Goal: Task Accomplishment & Management: Manage account settings

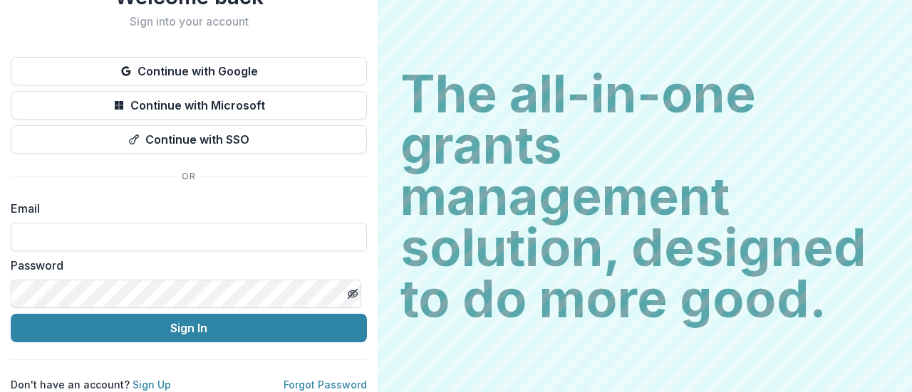
scroll to position [73, 0]
click at [82, 229] on input at bounding box center [189, 237] width 356 height 28
type input "**********"
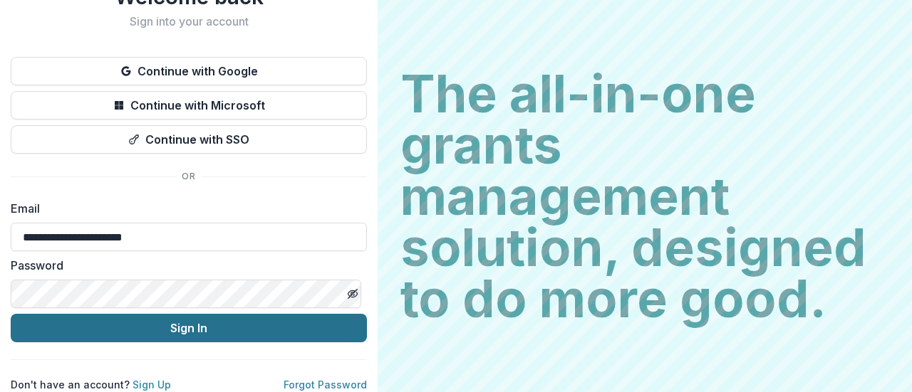
click at [181, 318] on button "Sign In" at bounding box center [189, 328] width 356 height 28
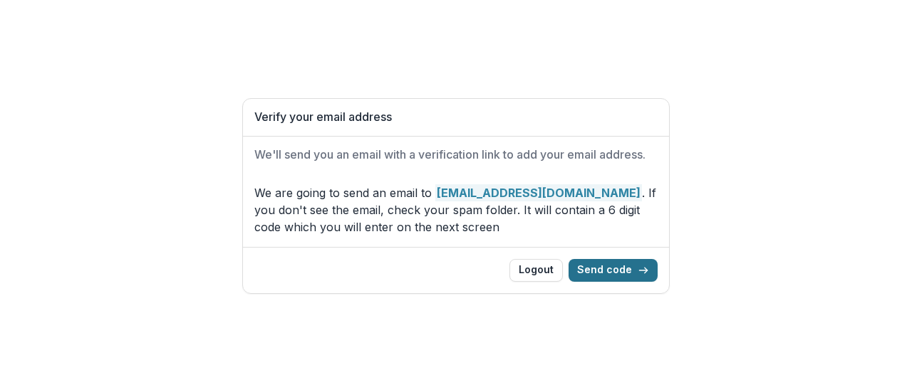
click at [610, 271] on button "Send code" at bounding box center [612, 270] width 89 height 23
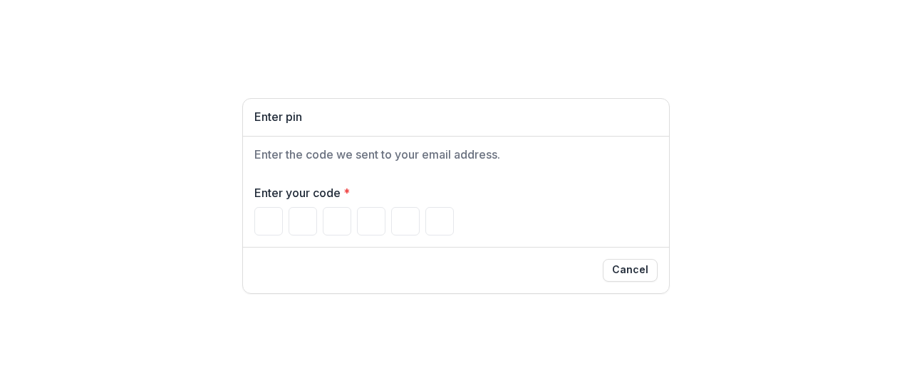
type input "*"
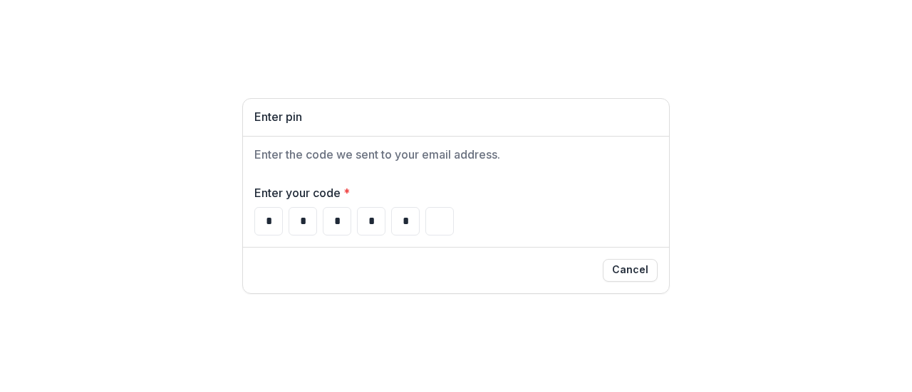
type input "*"
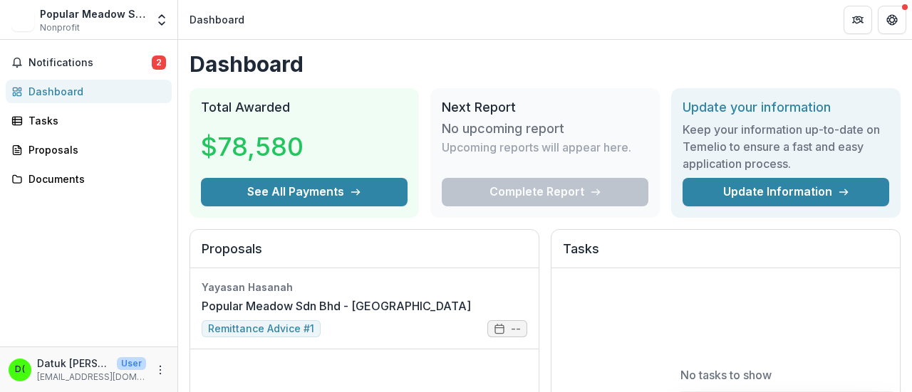
scroll to position [142, 0]
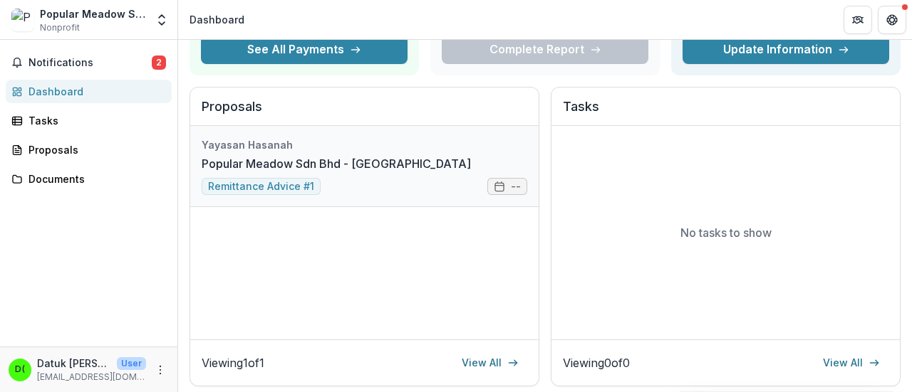
click at [262, 172] on link "Popular Meadow Sdn Bhd - [GEOGRAPHIC_DATA]" at bounding box center [336, 163] width 269 height 17
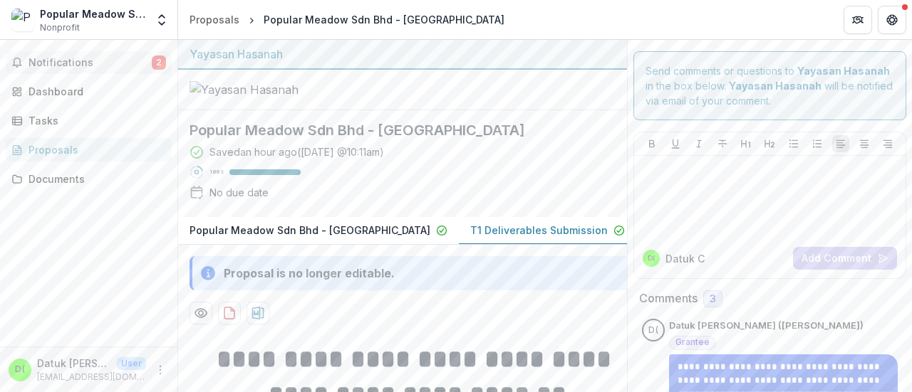
click at [67, 62] on span "Notifications" at bounding box center [89, 63] width 123 height 12
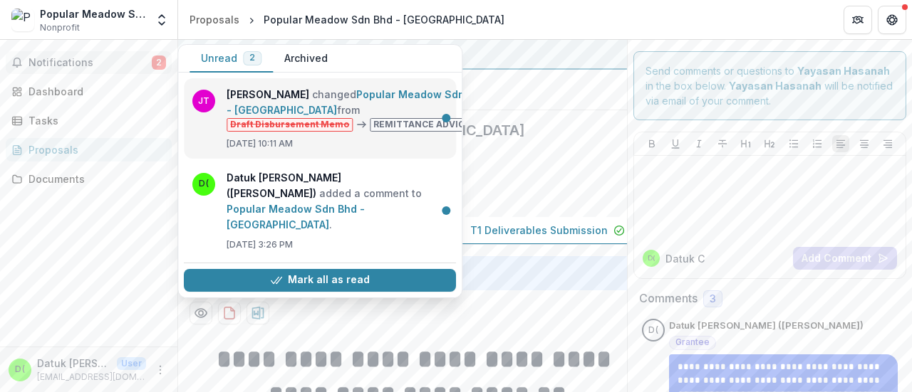
click at [376, 116] on link "Popular Meadow Sdn Bhd - [GEOGRAPHIC_DATA]" at bounding box center [356, 102] width 260 height 28
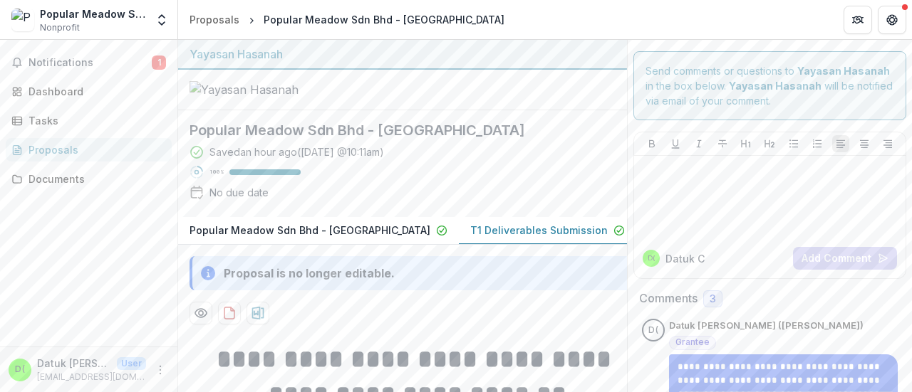
click at [508, 238] on p "T1 Deliverables Submission" at bounding box center [538, 230] width 137 height 15
click at [46, 179] on div "Documents" at bounding box center [94, 179] width 132 height 15
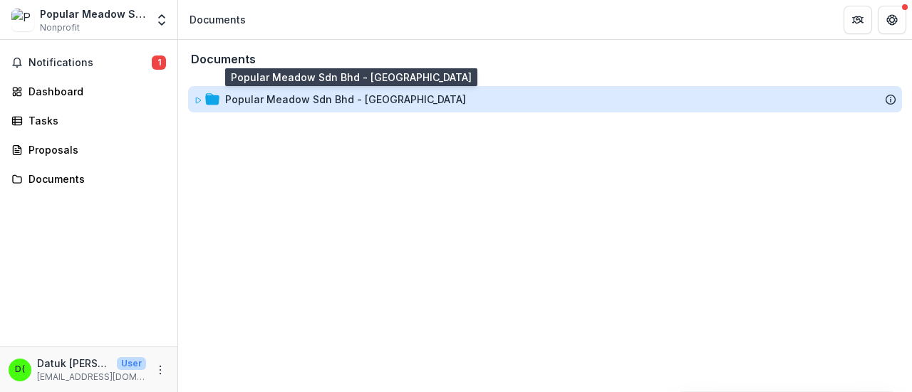
click at [235, 99] on div "Popular Meadow Sdn Bhd - [GEOGRAPHIC_DATA]" at bounding box center [345, 99] width 241 height 15
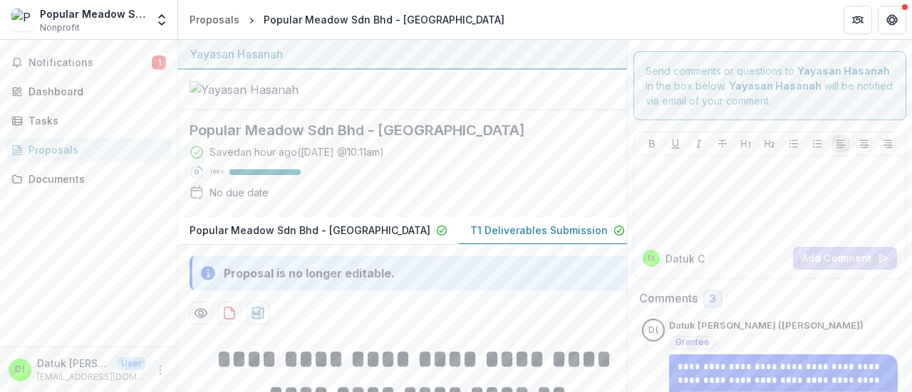
click at [338, 25] on div "Popular Meadow Sdn Bhd - [GEOGRAPHIC_DATA]" at bounding box center [384, 19] width 241 height 15
click at [48, 62] on span "Notifications" at bounding box center [89, 63] width 123 height 12
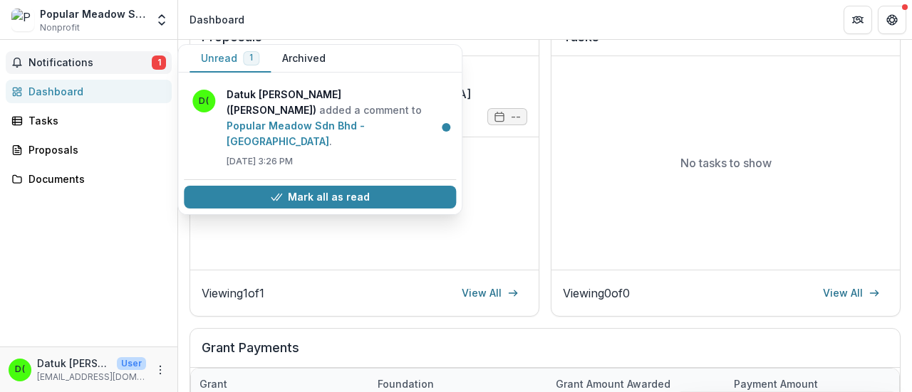
scroll to position [214, 0]
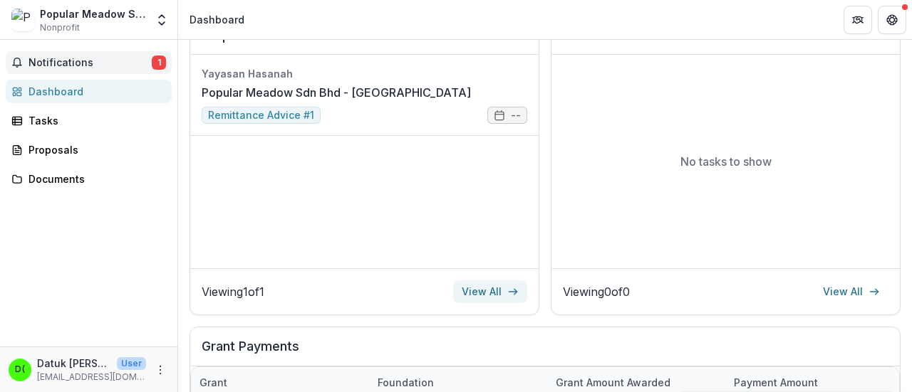
click at [475, 291] on link "View All" at bounding box center [490, 292] width 74 height 23
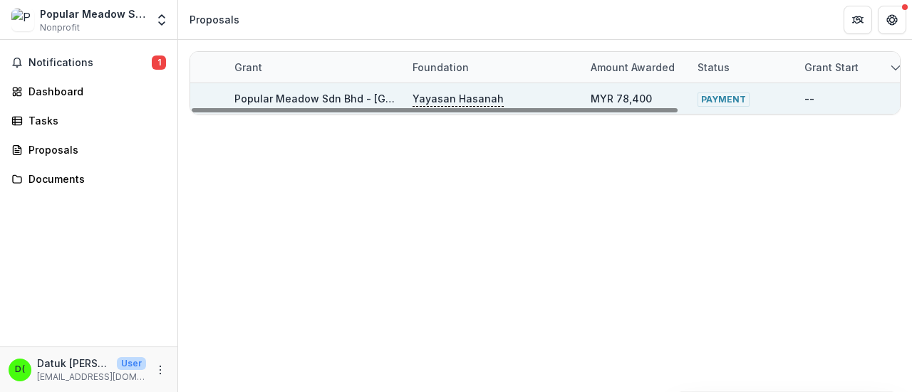
click at [731, 99] on span "PAYMENT" at bounding box center [723, 100] width 52 height 14
click at [727, 96] on span "PAYMENT" at bounding box center [723, 100] width 52 height 14
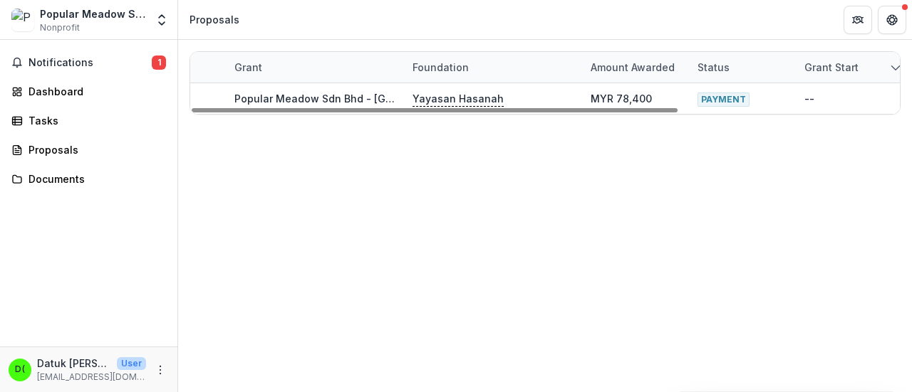
click at [700, 140] on div "Grant Foundation Amount awarded Status Grant start Grant end Due Date Report Du…" at bounding box center [545, 216] width 734 height 353
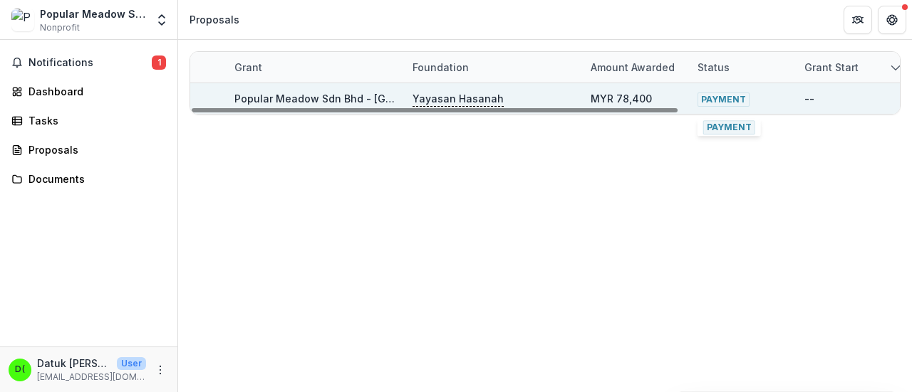
click at [716, 98] on span "PAYMENT" at bounding box center [723, 100] width 52 height 14
click at [813, 100] on div "--" at bounding box center [849, 98] width 90 height 31
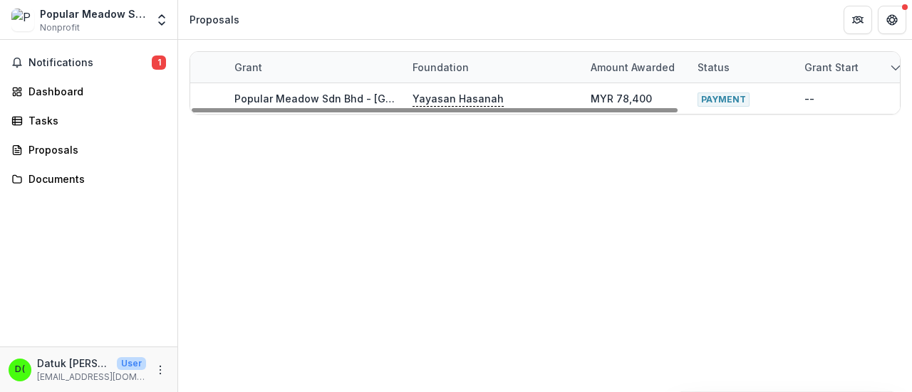
click at [893, 67] on polyline "sorted descending" at bounding box center [895, 68] width 8 height 4
click at [648, 180] on div "Grant Foundation Amount awarded Status Grant start Grant end Due Date Report Du…" at bounding box center [545, 216] width 734 height 353
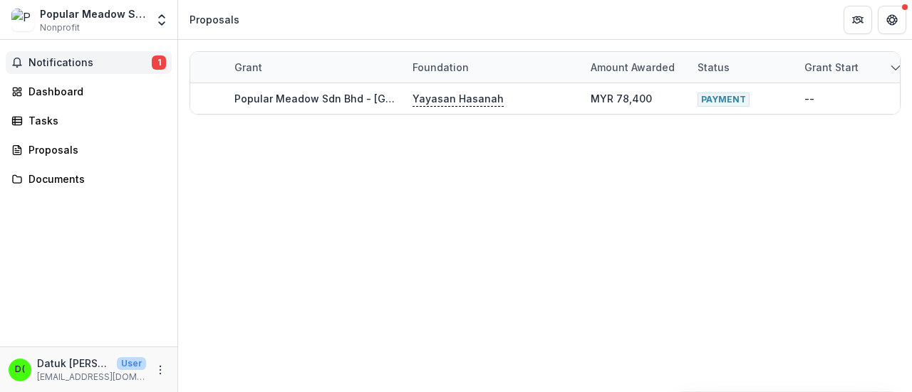
click at [98, 62] on span "Notifications" at bounding box center [89, 63] width 123 height 12
click at [632, 223] on div "Grant Foundation Amount awarded Status Grant start Grant end Due Date Report Du…" at bounding box center [545, 216] width 734 height 353
click at [71, 65] on span "Notifications" at bounding box center [89, 63] width 123 height 12
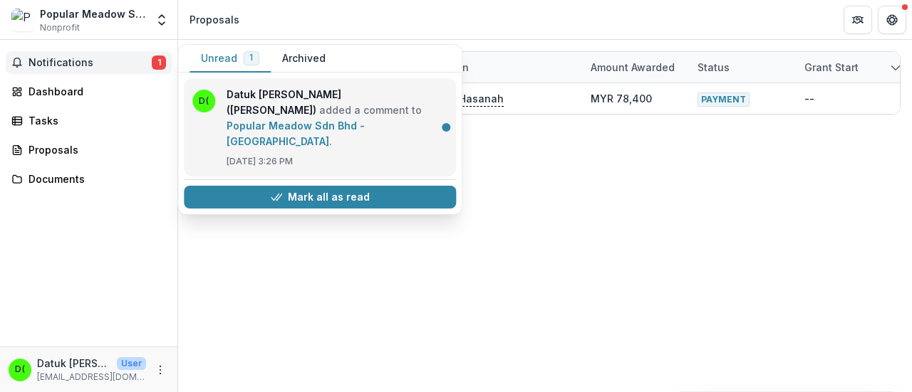
click at [352, 120] on link "Popular Meadow Sdn Bhd - [GEOGRAPHIC_DATA]" at bounding box center [295, 134] width 138 height 28
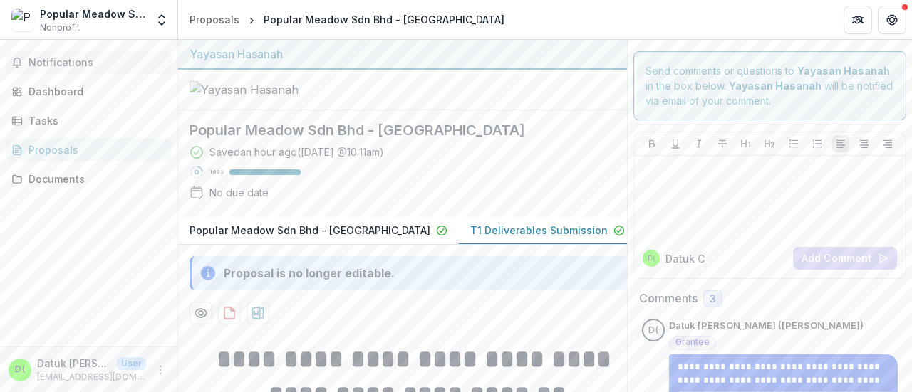
click at [48, 63] on span "Notifications" at bounding box center [96, 63] width 137 height 12
click at [347, 24] on div "Popular Meadow Sdn Bhd - [GEOGRAPHIC_DATA]" at bounding box center [384, 19] width 241 height 15
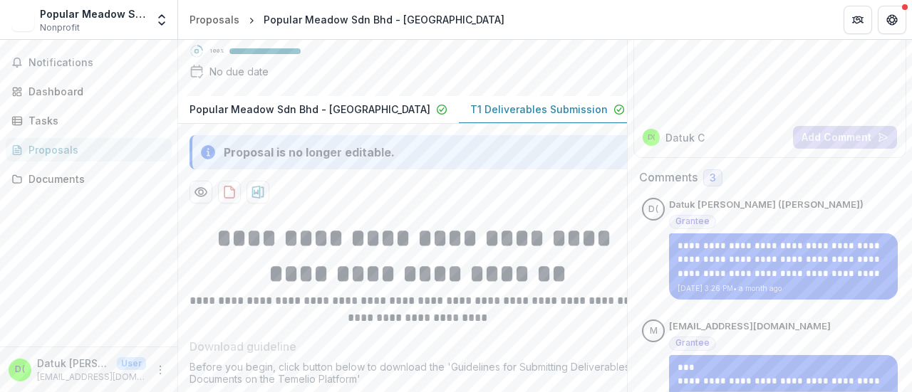
scroll to position [142, 0]
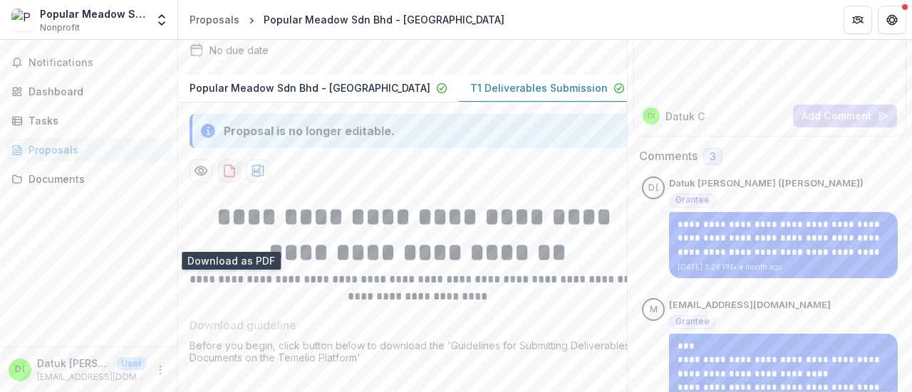
click at [224, 177] on icon "download-proposal" at bounding box center [229, 170] width 10 height 11
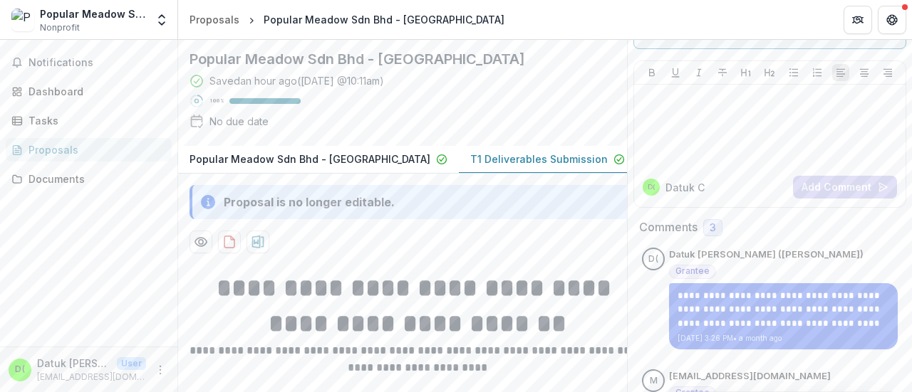
scroll to position [0, 0]
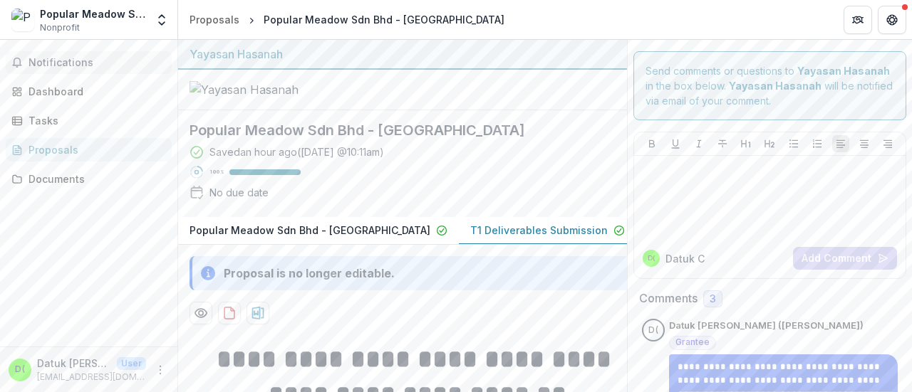
click at [58, 57] on span "Notifications" at bounding box center [96, 63] width 137 height 12
click at [544, 110] on div at bounding box center [402, 90] width 449 height 41
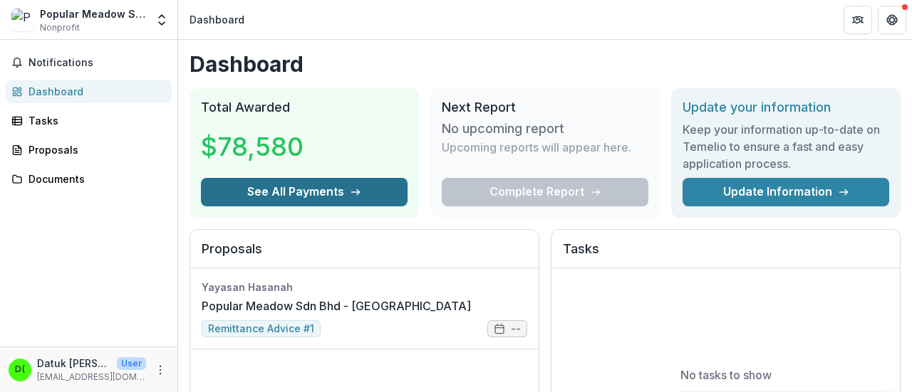
click at [293, 191] on button "See All Payments" at bounding box center [304, 192] width 207 height 28
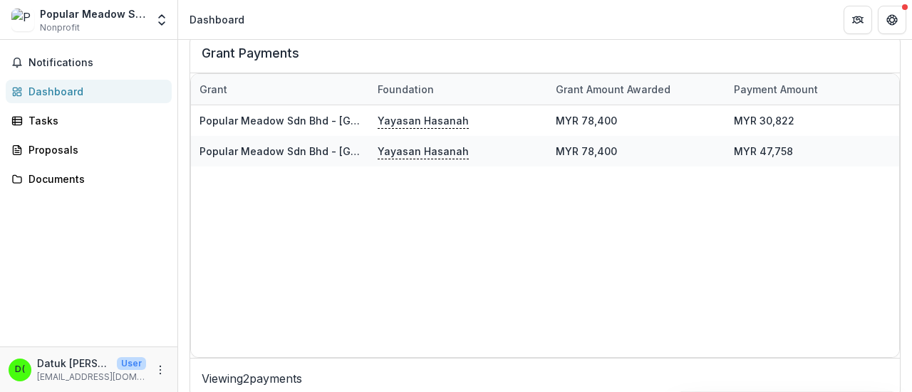
scroll to position [511, 0]
